Goal: Information Seeking & Learning: Learn about a topic

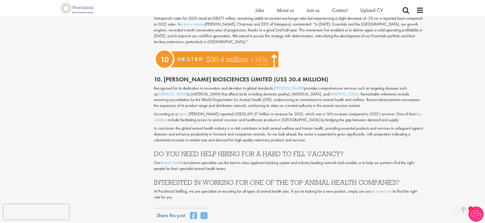
scroll to position [1196, 0]
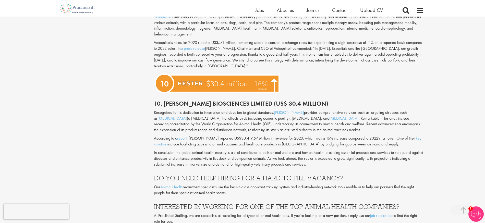
click at [254, 150] on p "In conclusion the global animal health industry is a vital contributor to both …" at bounding box center [289, 159] width 270 height 18
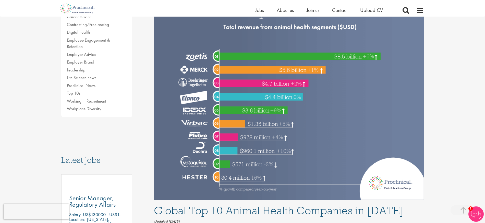
scroll to position [133, 0]
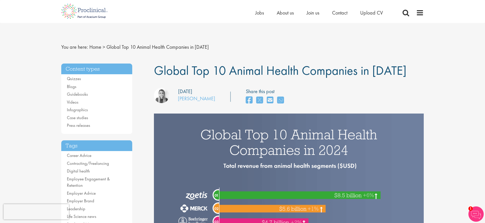
click at [168, 70] on span "Global Top 10 Animal Health Companies in [DATE]" at bounding box center [280, 70] width 252 height 16
drag, startPoint x: 168, startPoint y: 70, endPoint x: 384, endPoint y: 70, distance: 216.7
click at [384, 70] on span "Global Top 10 Animal Health Companies in [DATE]" at bounding box center [280, 70] width 252 height 16
copy span "Global Top 10 Animal Health Companies in [DATE]"
click at [214, 66] on span "Global Top 10 Animal Health Companies in [DATE]" at bounding box center [280, 70] width 252 height 16
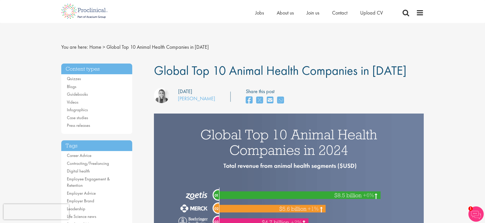
drag, startPoint x: 158, startPoint y: 70, endPoint x: 398, endPoint y: 73, distance: 241.0
click at [398, 73] on span "Global Top 10 Animal Health Companies in [DATE]" at bounding box center [280, 70] width 252 height 16
copy span "Global Top 10 Animal Health Companies in [DATE]"
